Goal: Transaction & Acquisition: Purchase product/service

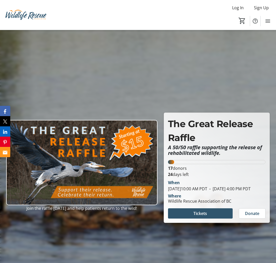
click at [202, 216] on span "Tickets" at bounding box center [200, 213] width 14 height 6
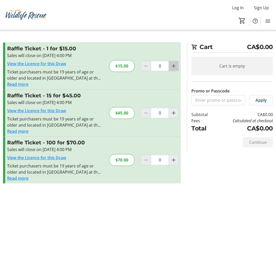
click at [174, 66] on mat-icon "Increment by one" at bounding box center [173, 66] width 6 height 6
type input "1"
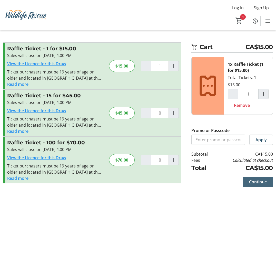
click at [258, 183] on span "Continue" at bounding box center [258, 181] width 18 height 6
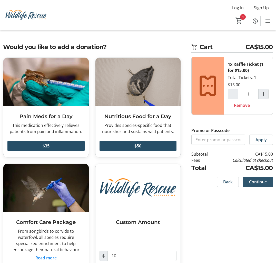
click at [258, 181] on span "Continue" at bounding box center [258, 181] width 18 height 6
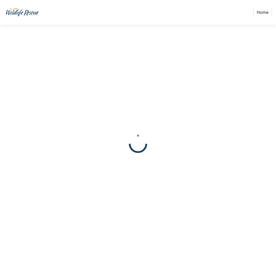
select select "CA"
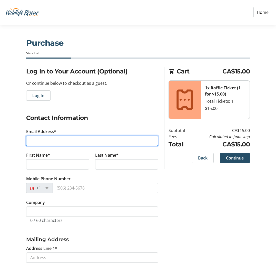
click at [98, 140] on input "Email Address*" at bounding box center [92, 140] width 132 height 10
type input "[EMAIL_ADDRESS][DOMAIN_NAME]"
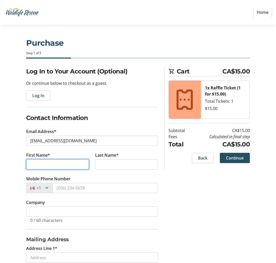
type input "[PERSON_NAME]"
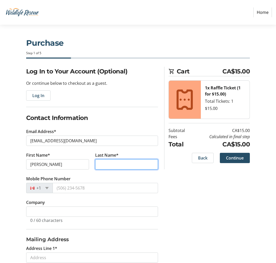
type input "Ackinclose"
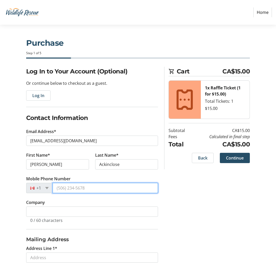
type input "[PHONE_NUMBER]"
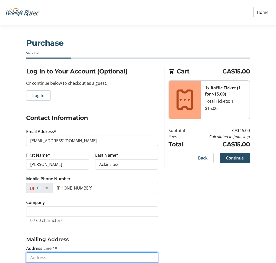
type input "[STREET_ADDRESS]"
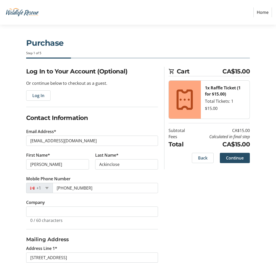
type input "[PERSON_NAME]"
select select "BC"
type input "V9B 0G5"
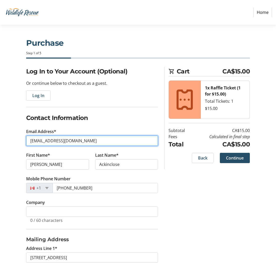
type input "[PHONE_NUMBER]"
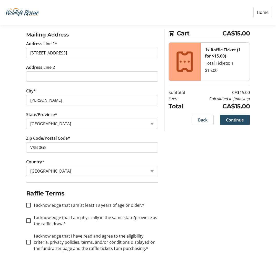
scroll to position [205, 0]
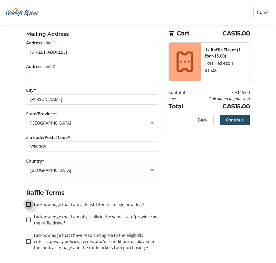
click at [30, 204] on input "I acknowledge that I am at least 19 years of age or older.*" at bounding box center [28, 204] width 5 height 5
checkbox input "true"
click at [29, 219] on input "I acknowledge that I am physically in the same state/province as the raffle dra…" at bounding box center [28, 219] width 5 height 5
checkbox input "true"
click at [30, 241] on input "I acknowledge that I have read and agree to the eligibility criteria, privacy p…" at bounding box center [28, 241] width 5 height 5
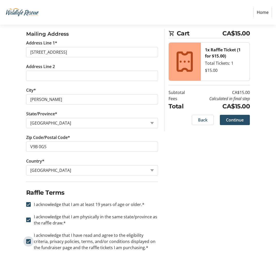
checkbox input "true"
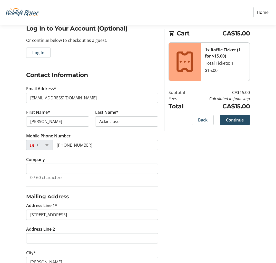
scroll to position [45, 0]
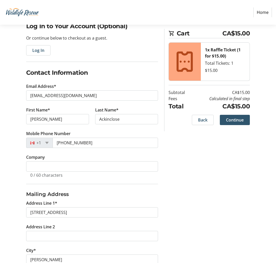
click at [237, 120] on span "Continue" at bounding box center [235, 120] width 18 height 6
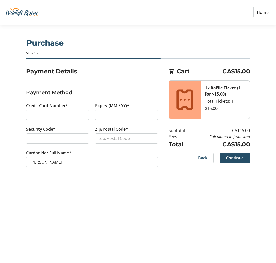
click at [64, 110] on div at bounding box center [57, 114] width 63 height 10
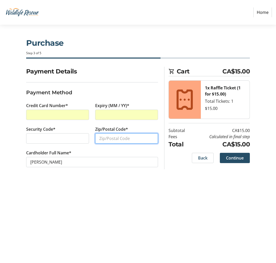
click at [103, 138] on input "Zip/Postal Code*" at bounding box center [126, 138] width 63 height 10
type input "b"
type input "v9b 0g5"
click at [233, 158] on span "Continue" at bounding box center [235, 158] width 18 height 6
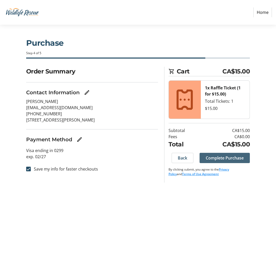
click at [222, 158] on span "Complete Purchase" at bounding box center [225, 158] width 38 height 6
